Goal: Information Seeking & Learning: Find specific fact

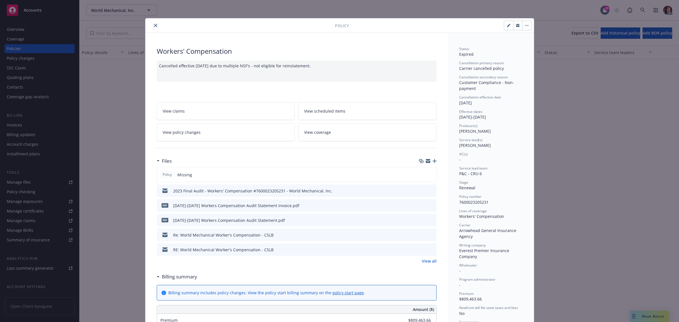
click at [154, 24] on icon "close" at bounding box center [155, 25] width 3 height 3
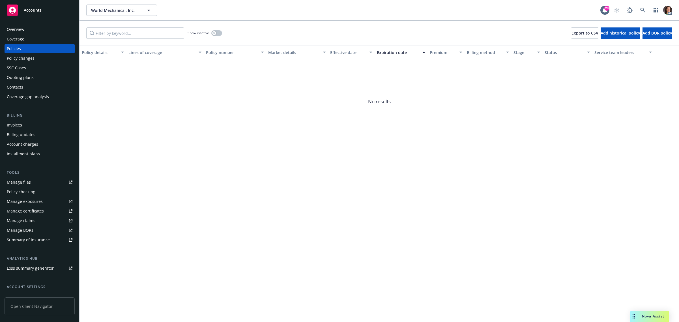
drag, startPoint x: 230, startPoint y: 134, endPoint x: 231, endPoint y: 121, distance: 13.4
click at [230, 134] on span "No results" at bounding box center [378, 101] width 599 height 85
click at [216, 33] on button "button" at bounding box center [216, 33] width 11 height 6
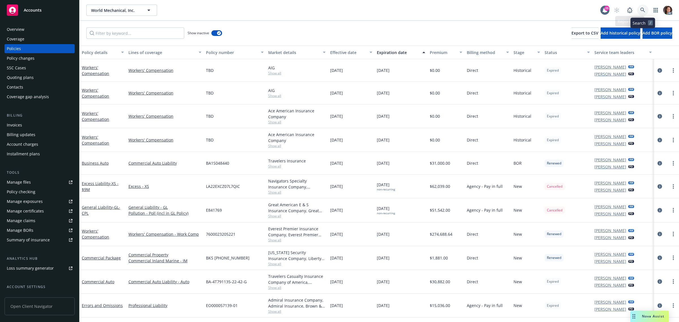
click at [641, 8] on icon at bounding box center [642, 10] width 5 height 5
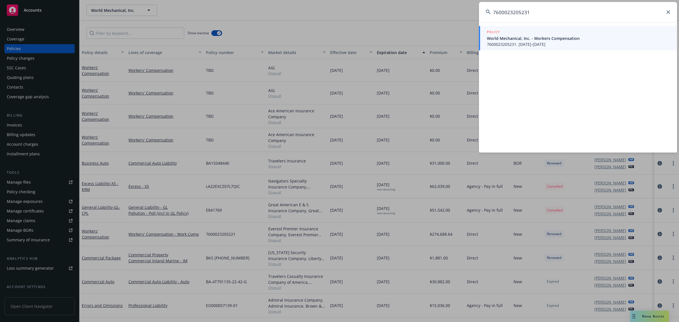
type input "7600023205231"
click at [532, 40] on span "World Mechanical, Inc. - Workers Compensation" at bounding box center [578, 38] width 183 height 6
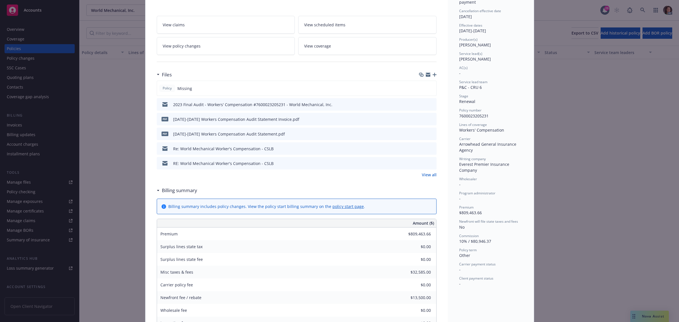
scroll to position [106, 0]
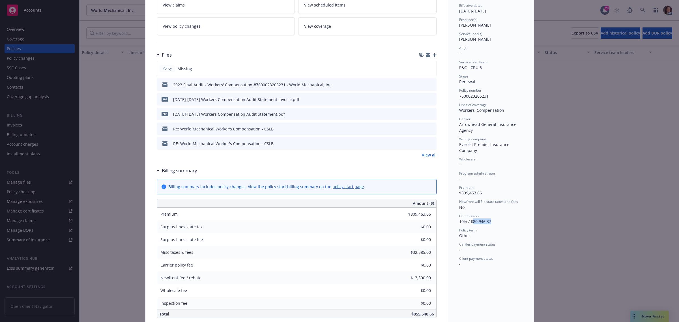
drag, startPoint x: 468, startPoint y: 221, endPoint x: 491, endPoint y: 224, distance: 23.1
click at [491, 224] on div "Commission 10% / $80,946.37" at bounding box center [490, 218] width 63 height 11
